Goal: Task Accomplishment & Management: Complete application form

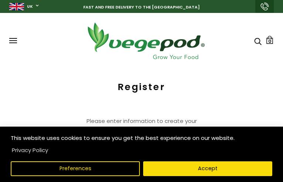
type input "lgnaqVEKJoRnoxD"
type input "UqwgbVIRdXgaE"
type input "ajagafij952@gmail.com"
